Goal: Navigation & Orientation: Find specific page/section

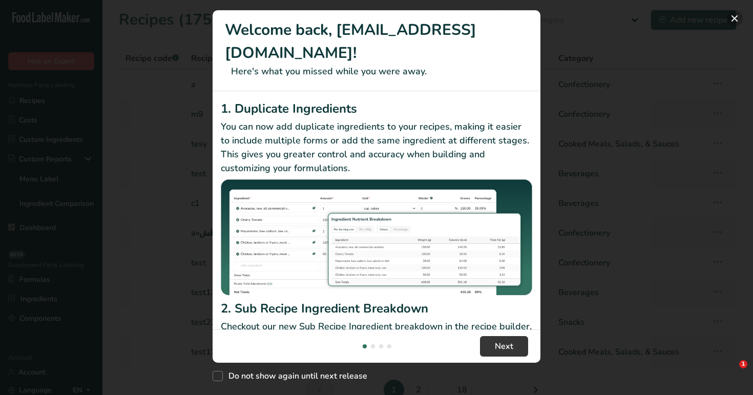
click at [733, 16] on button "New Features" at bounding box center [734, 18] width 16 height 16
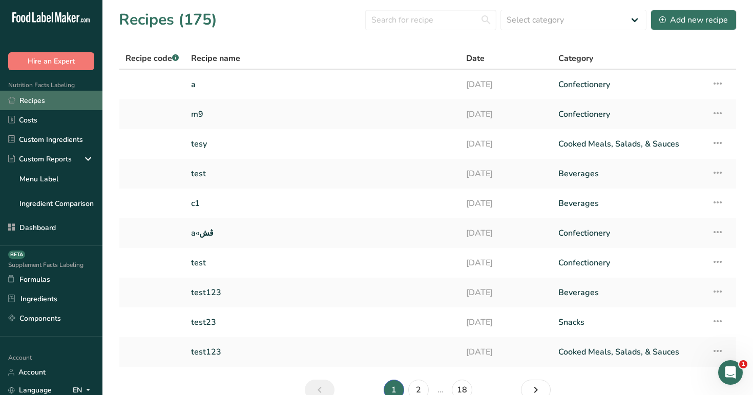
click at [54, 103] on link "Recipes" at bounding box center [51, 100] width 102 height 19
click at [56, 105] on link "Recipes" at bounding box center [51, 100] width 102 height 19
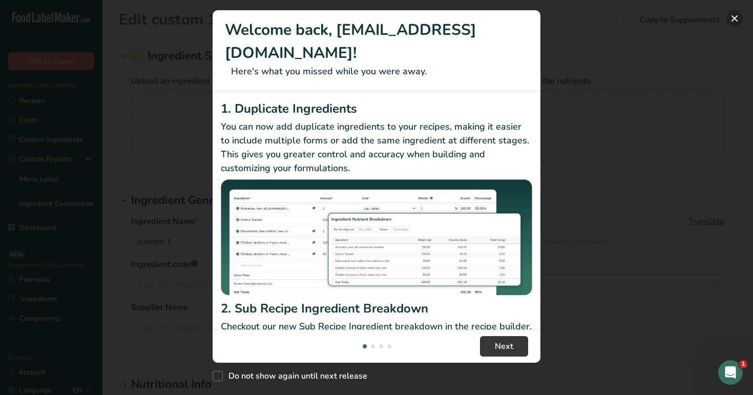
click at [737, 20] on button "New Features" at bounding box center [734, 18] width 16 height 16
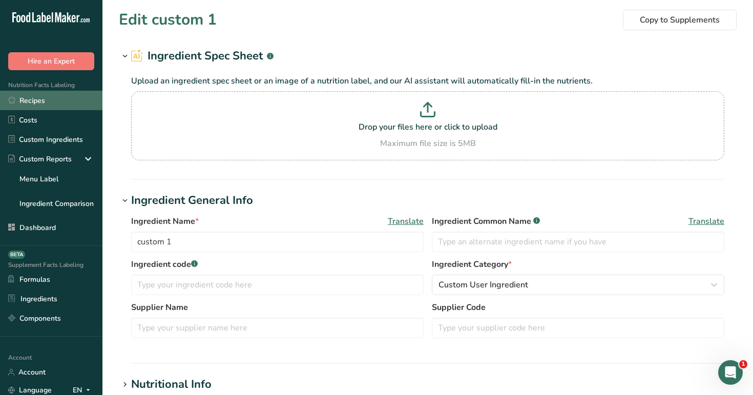
click at [51, 97] on link "Recipes" at bounding box center [51, 100] width 102 height 19
